Goal: Information Seeking & Learning: Learn about a topic

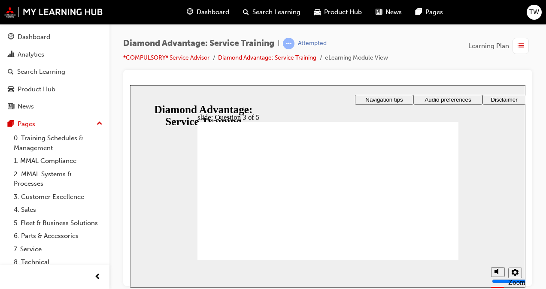
checkbox input "true"
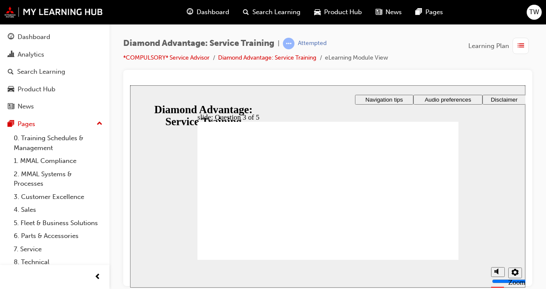
radio input "true"
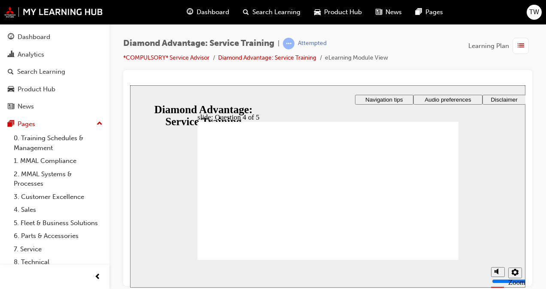
radio input "true"
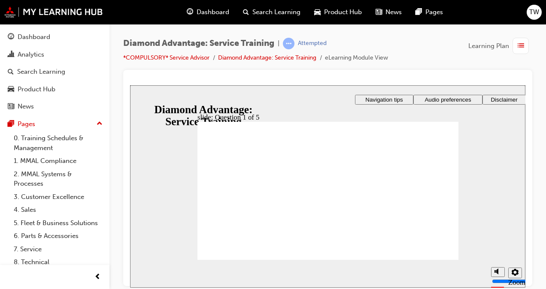
checkbox input "true"
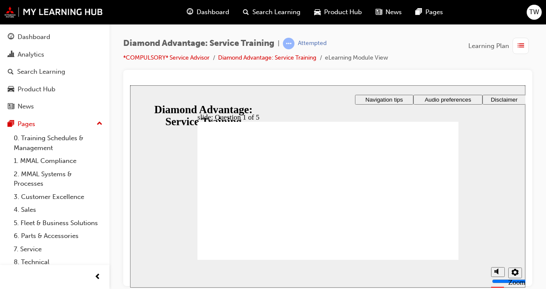
checkbox input "true"
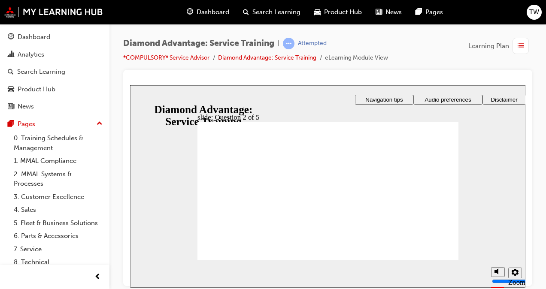
checkbox input "true"
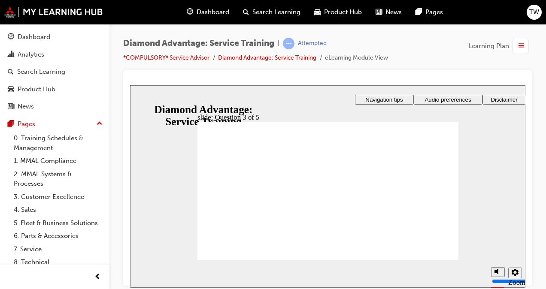
checkbox input "true"
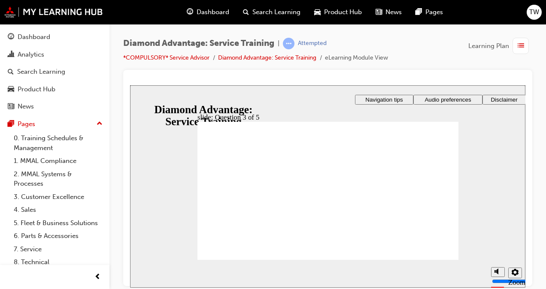
checkbox input "true"
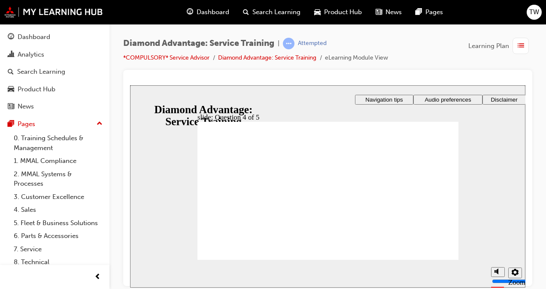
radio input "true"
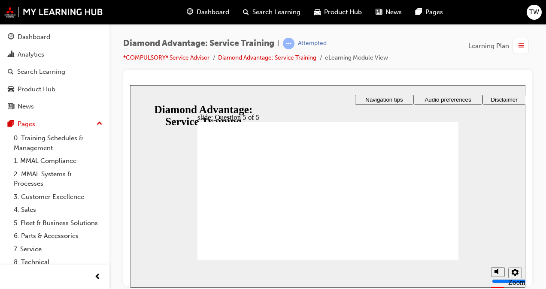
radio input "true"
radio input "false"
radio input "true"
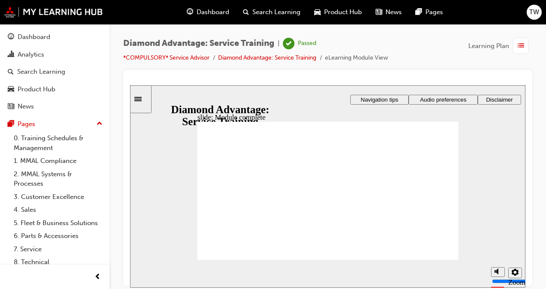
click at [175, 59] on link "*COMPULSORY* Service Advisor" at bounding box center [166, 57] width 86 height 7
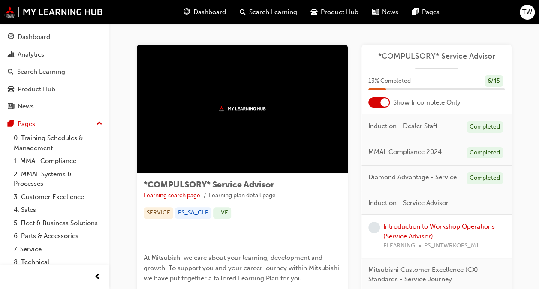
click at [380, 105] on div at bounding box center [379, 102] width 21 height 10
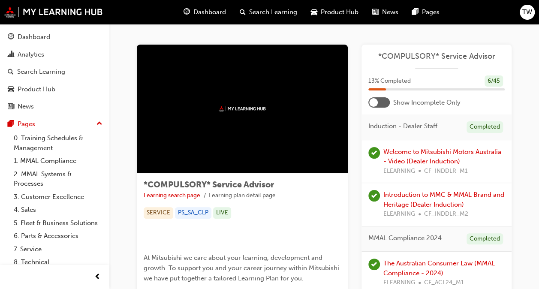
click at [387, 103] on div at bounding box center [379, 102] width 21 height 10
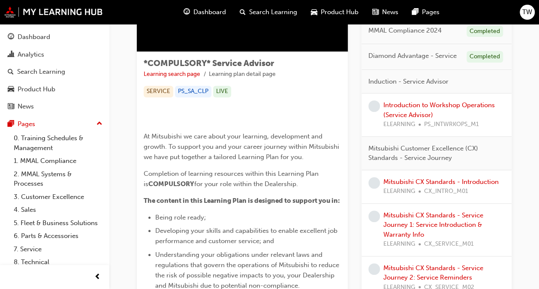
scroll to position [107, 0]
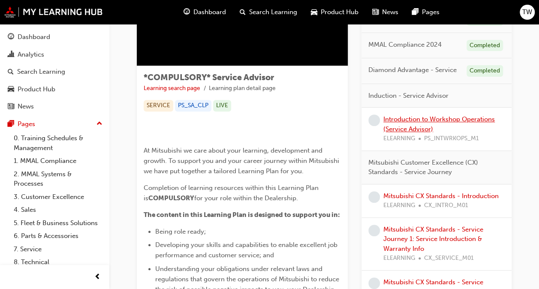
click at [427, 124] on link "Introduction to Workshop Operations (Service Advisor)" at bounding box center [440, 124] width 112 height 18
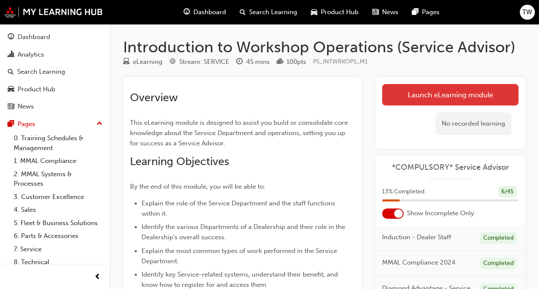
click at [412, 91] on link "Launch eLearning module" at bounding box center [450, 94] width 136 height 21
